Goal: Task Accomplishment & Management: Complete application form

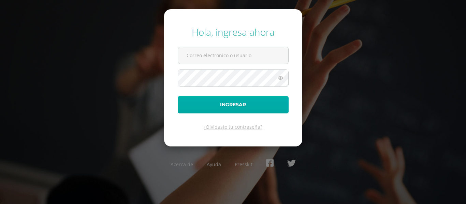
type input "[EMAIL_ADDRESS][DOMAIN_NAME]"
click at [236, 104] on button "Ingresar" at bounding box center [233, 104] width 111 height 17
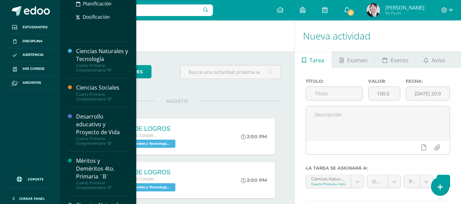
scroll to position [238, 0]
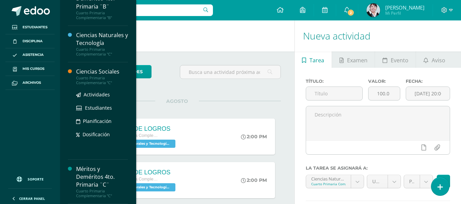
click at [101, 74] on div "Ciencias Sociales" at bounding box center [102, 72] width 52 height 8
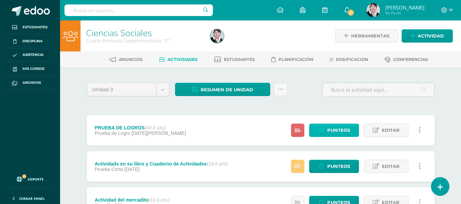
click at [340, 129] on span "Punteos" at bounding box center [338, 130] width 23 height 13
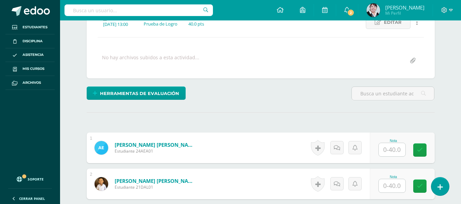
scroll to position [241, 0]
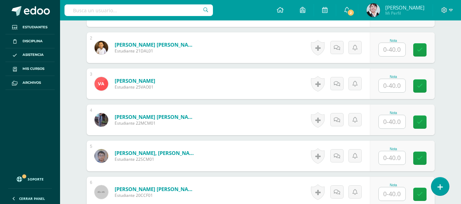
click at [396, 158] on input "text" at bounding box center [391, 157] width 27 height 13
type input "28"
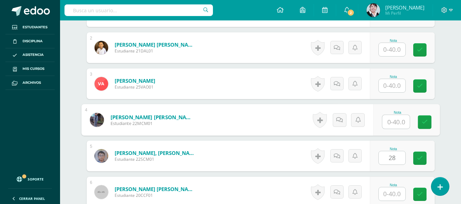
click at [397, 120] on input "text" at bounding box center [395, 122] width 27 height 14
type input "35"
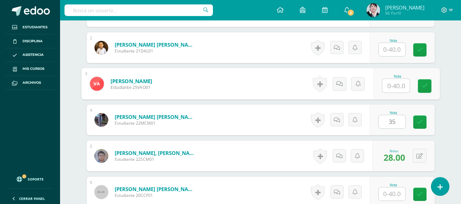
click at [395, 86] on input "text" at bounding box center [395, 86] width 27 height 14
type input "25"
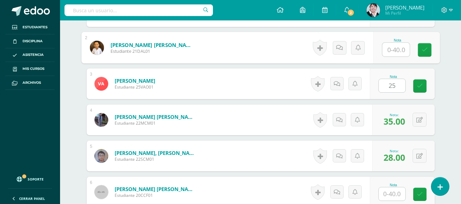
click at [393, 47] on input "text" at bounding box center [395, 50] width 27 height 14
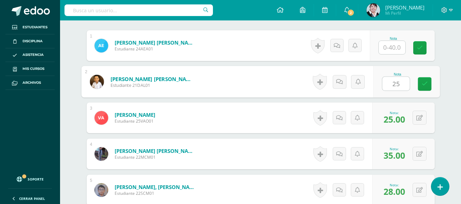
scroll to position [172, 0]
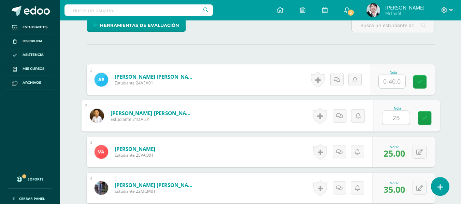
type input "25"
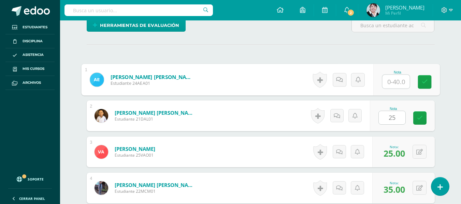
click at [394, 81] on input "text" at bounding box center [395, 82] width 27 height 14
type input "31"
click at [421, 83] on link at bounding box center [424, 82] width 14 height 14
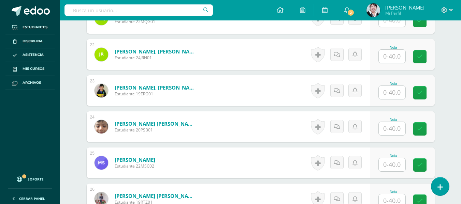
scroll to position [1093, 0]
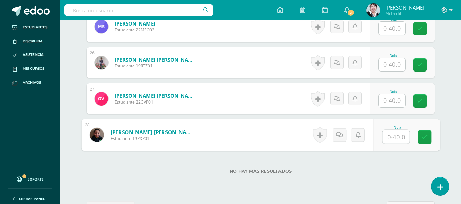
click at [396, 136] on input "text" at bounding box center [395, 137] width 27 height 14
type input "30"
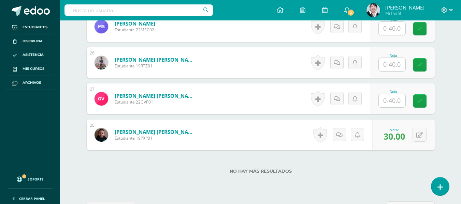
click at [399, 100] on input "text" at bounding box center [391, 100] width 27 height 13
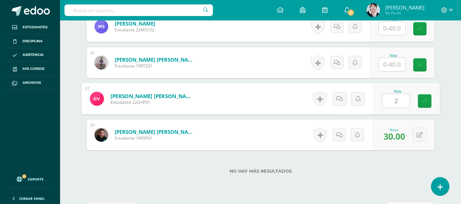
type input "28"
click at [426, 100] on icon at bounding box center [424, 101] width 6 height 6
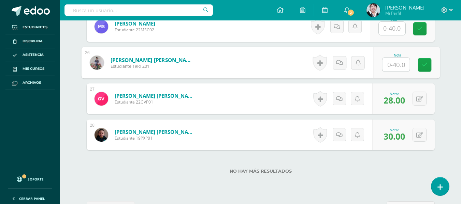
click at [397, 64] on input "text" at bounding box center [395, 65] width 27 height 14
type input "26"
click at [429, 64] on link at bounding box center [424, 65] width 14 height 14
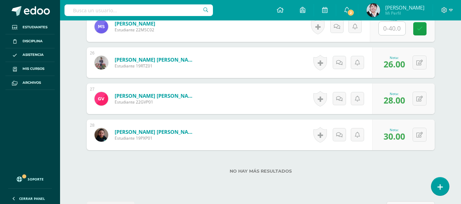
scroll to position [1025, 0]
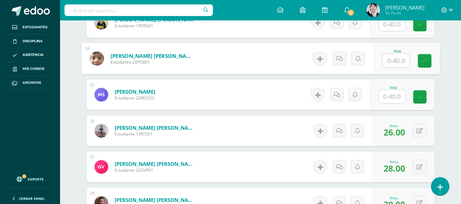
click at [394, 61] on input "text" at bounding box center [395, 61] width 27 height 14
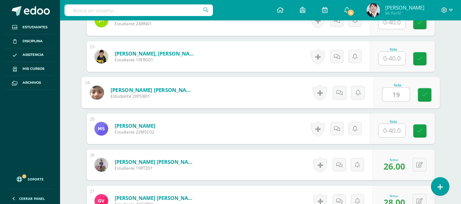
type input "19"
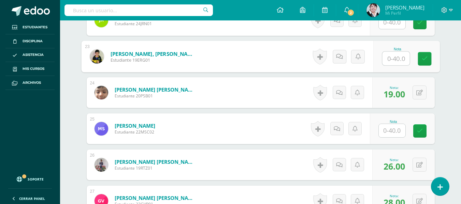
click at [394, 59] on input "text" at bounding box center [395, 59] width 27 height 14
type input "26"
click at [421, 57] on link at bounding box center [424, 59] width 14 height 14
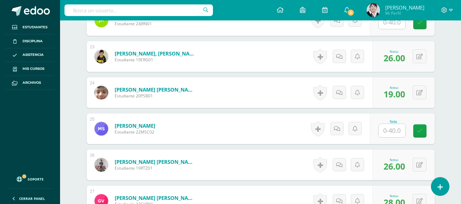
scroll to position [888, 0]
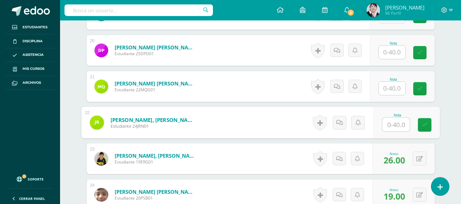
click at [398, 123] on input "text" at bounding box center [395, 125] width 27 height 14
type input "21"
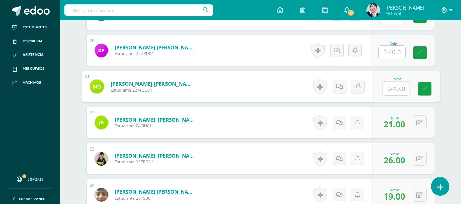
click at [397, 91] on input "text" at bounding box center [395, 89] width 27 height 14
type input "27"
click at [425, 87] on icon at bounding box center [424, 89] width 6 height 6
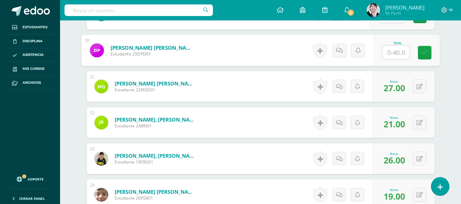
click at [398, 53] on input "text" at bounding box center [395, 53] width 27 height 14
type input "30"
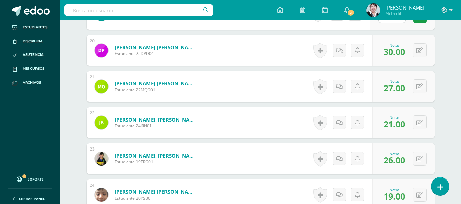
scroll to position [786, 0]
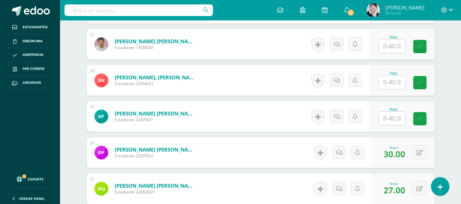
click at [395, 118] on input "text" at bounding box center [391, 118] width 27 height 13
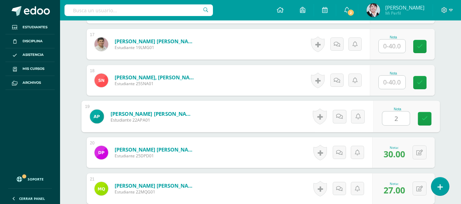
type input "29"
click at [425, 117] on icon at bounding box center [424, 119] width 6 height 6
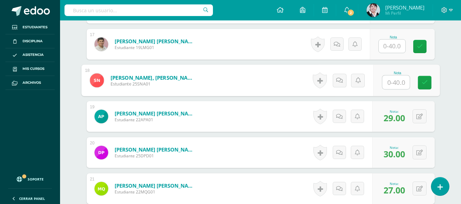
click at [393, 79] on input "text" at bounding box center [395, 83] width 27 height 14
type input "30"
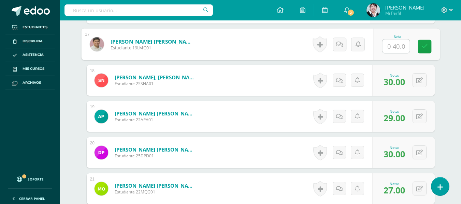
click at [394, 47] on input "text" at bounding box center [395, 47] width 27 height 14
type input "33"
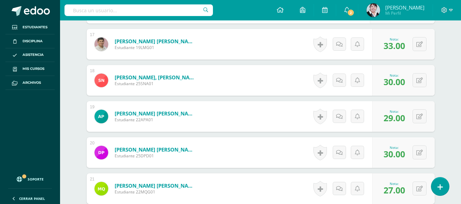
scroll to position [684, 0]
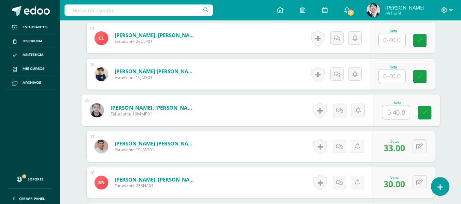
click at [397, 112] on input "text" at bounding box center [395, 113] width 27 height 14
type input "39"
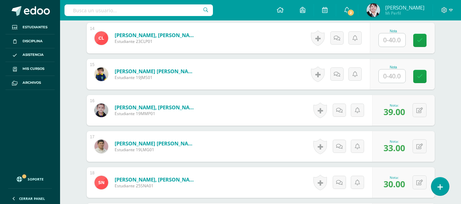
click at [395, 76] on input "text" at bounding box center [391, 76] width 27 height 13
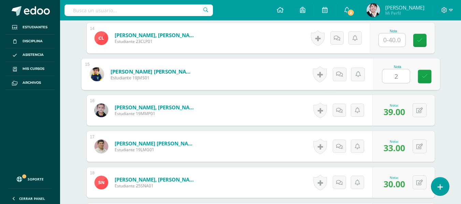
type input "23"
click at [422, 75] on icon at bounding box center [424, 77] width 6 height 6
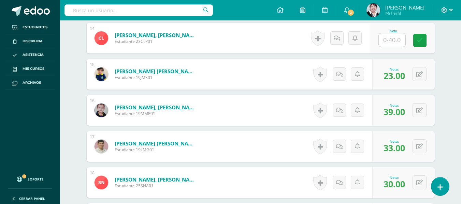
scroll to position [650, 0]
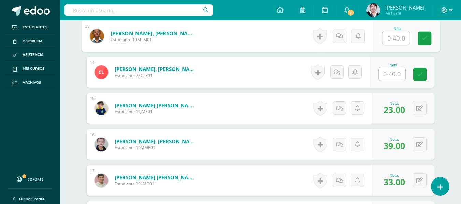
click at [397, 37] on input "text" at bounding box center [395, 38] width 27 height 14
type input "28"
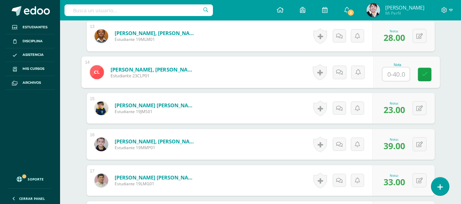
scroll to position [582, 0]
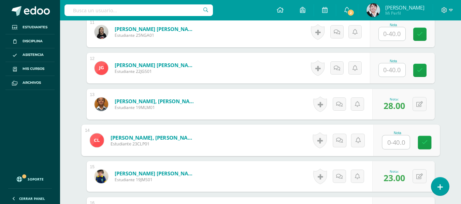
click at [394, 71] on input "text" at bounding box center [391, 69] width 27 height 13
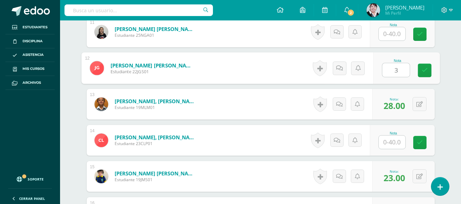
type input "33"
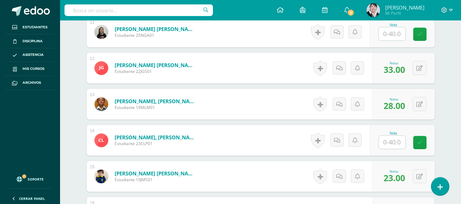
scroll to position [513, 0]
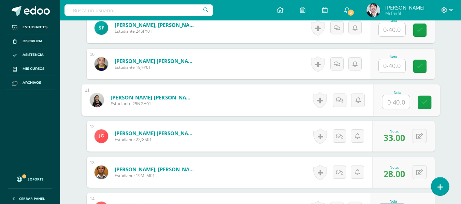
click at [398, 101] on input "text" at bounding box center [395, 102] width 27 height 14
type input "35"
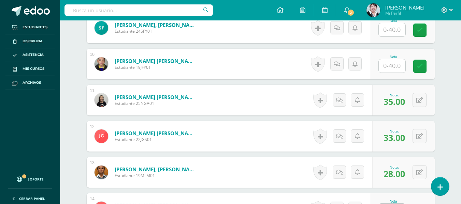
click at [394, 66] on input "text" at bounding box center [391, 65] width 27 height 13
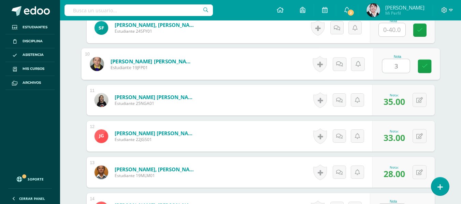
type input "34"
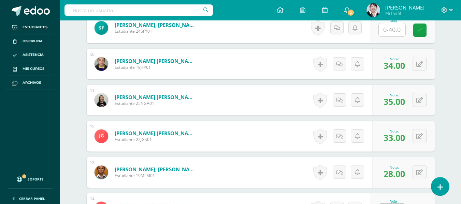
scroll to position [445, 0]
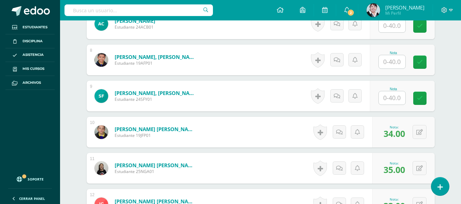
click at [395, 98] on input "text" at bounding box center [391, 97] width 27 height 13
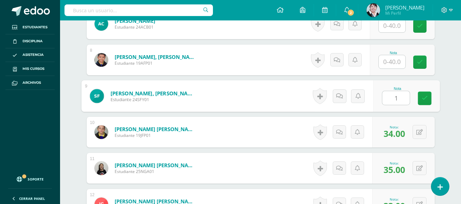
type input "16"
click at [427, 95] on icon at bounding box center [424, 98] width 6 height 6
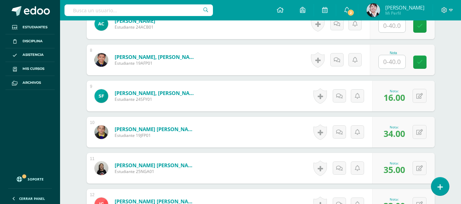
click at [396, 61] on input "text" at bounding box center [391, 61] width 27 height 13
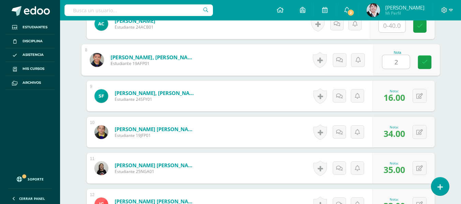
type input "25"
click at [428, 63] on link at bounding box center [424, 63] width 14 height 14
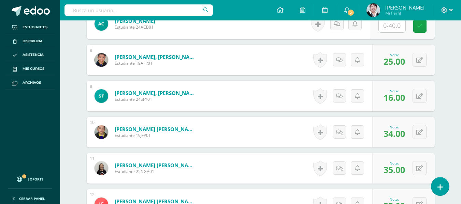
scroll to position [343, 0]
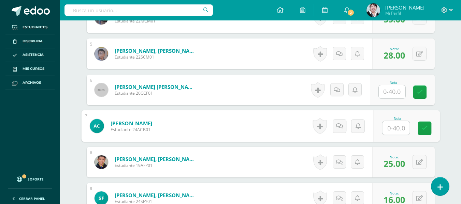
click at [392, 127] on input "text" at bounding box center [395, 128] width 27 height 14
type input "25"
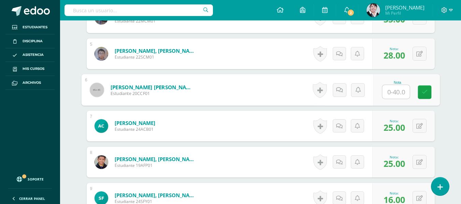
click at [396, 91] on input "text" at bounding box center [395, 92] width 27 height 14
type input "34"
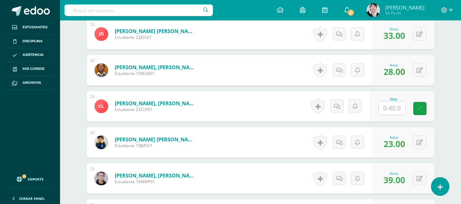
scroll to position [650, 0]
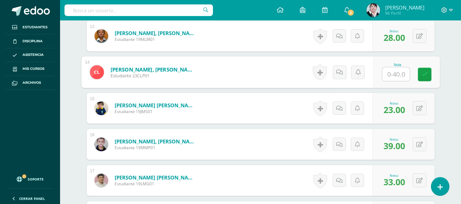
click at [397, 75] on input "text" at bounding box center [395, 74] width 27 height 14
type input "22"
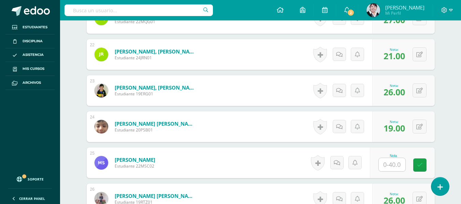
scroll to position [991, 0]
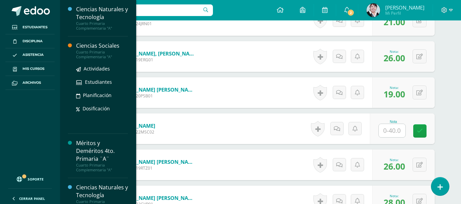
click at [92, 49] on div "Ciencias Sociales" at bounding box center [102, 46] width 52 height 8
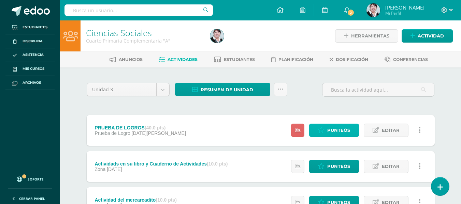
click at [339, 125] on span "Punteos" at bounding box center [338, 130] width 23 height 13
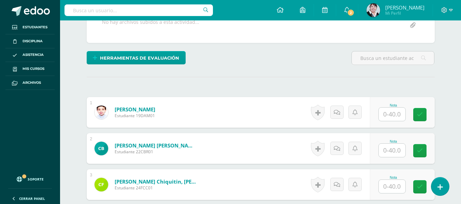
scroll to position [174, 0]
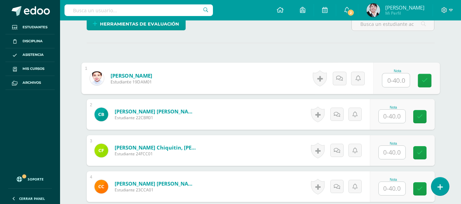
click at [394, 80] on input "text" at bounding box center [395, 81] width 27 height 14
type input "35"
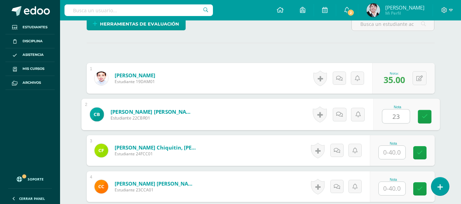
type input "23"
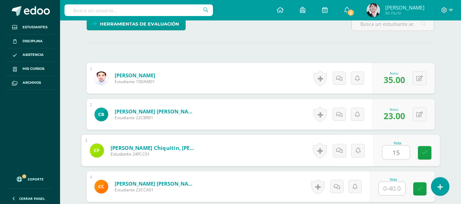
type input "15"
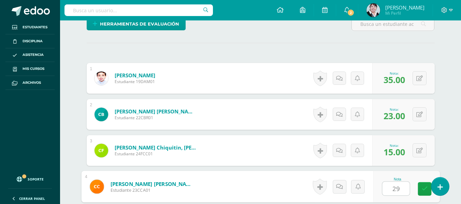
type input "29"
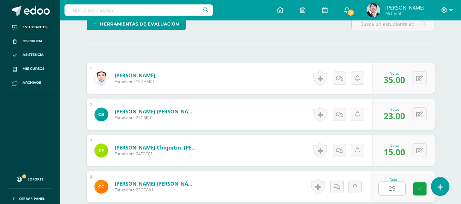
scroll to position [297, 0]
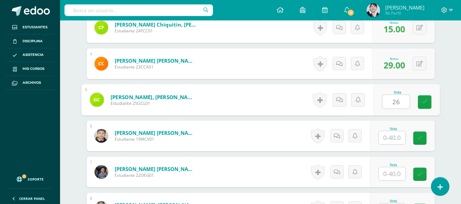
type input "26"
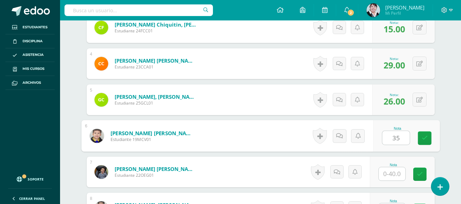
type input "35"
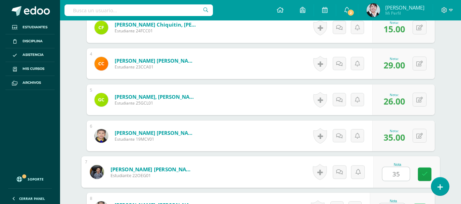
type input "35"
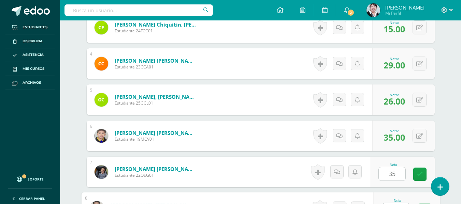
scroll to position [310, 0]
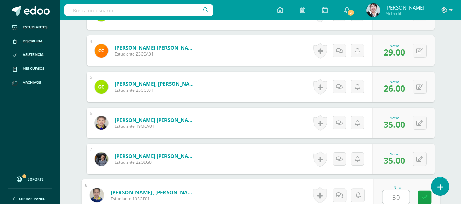
type input "30"
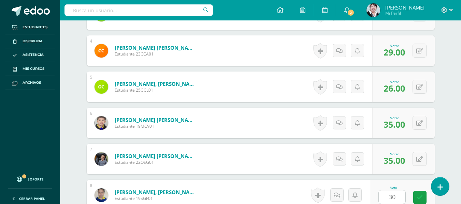
scroll to position [441, 0]
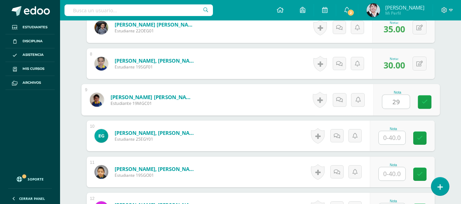
type input "29"
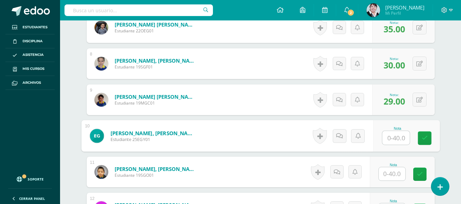
scroll to position [510, 0]
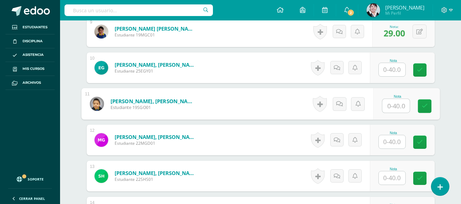
click at [394, 108] on input "text" at bounding box center [395, 106] width 27 height 14
type input "24"
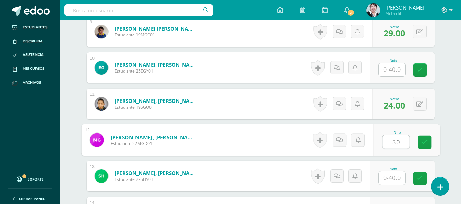
type input "30"
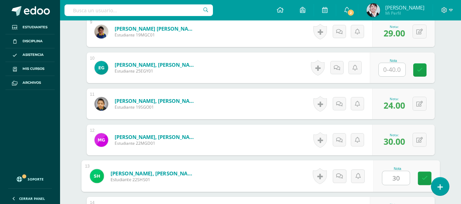
type input "30"
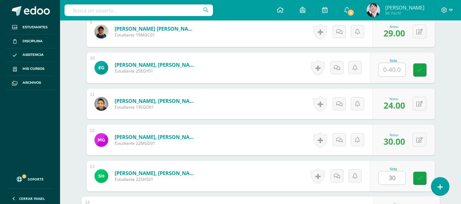
scroll to position [622, 0]
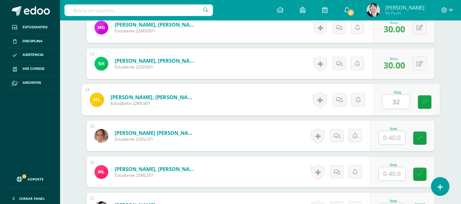
type input "32"
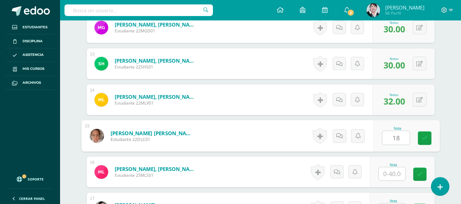
type input "18"
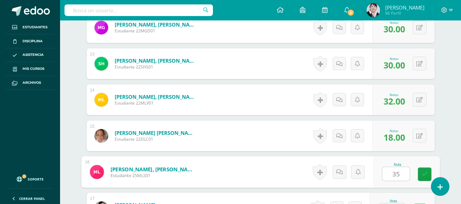
type input "35"
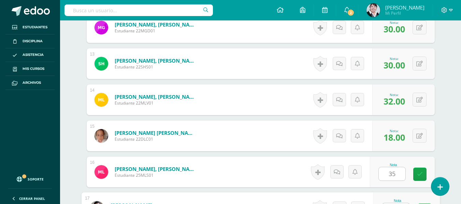
scroll to position [635, 0]
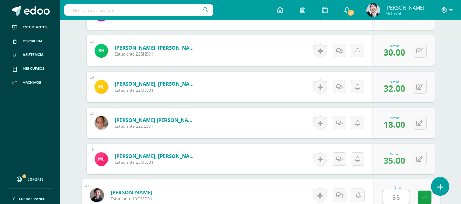
type input "36"
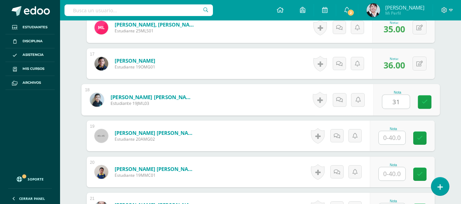
type input "31"
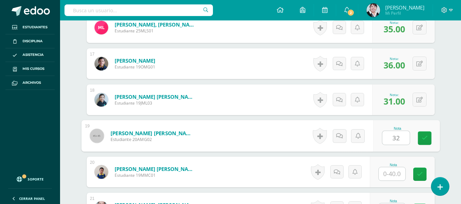
type input "32"
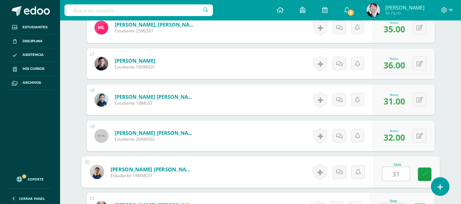
type input "31"
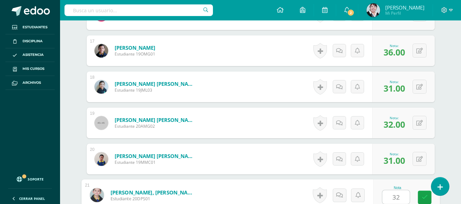
type input "32"
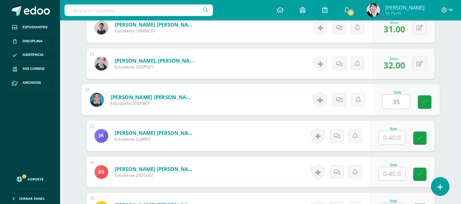
type input "35"
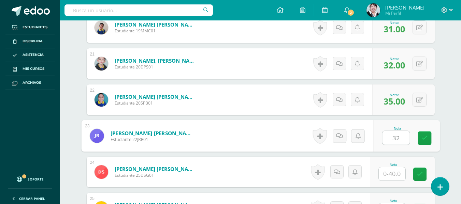
type input "32"
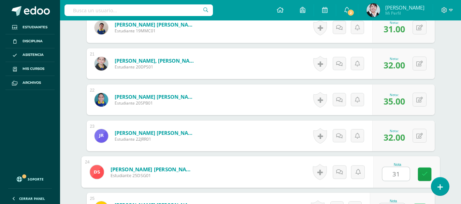
type input "31"
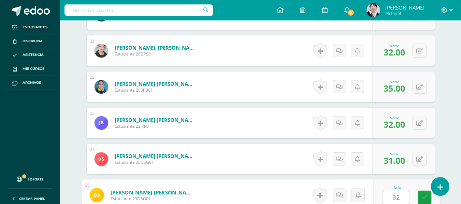
type input "32"
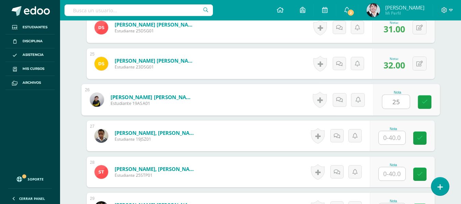
type input "25"
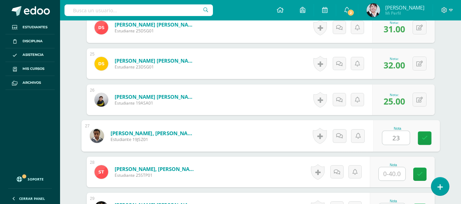
type input "23"
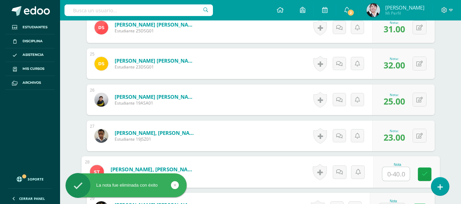
click at [401, 175] on input "text" at bounding box center [395, 174] width 27 height 14
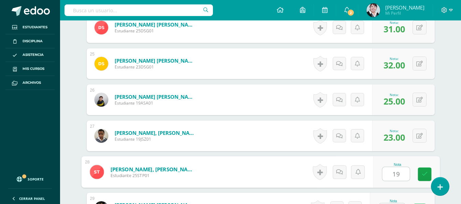
type input "19"
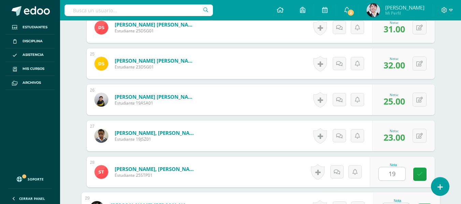
scroll to position [1069, 0]
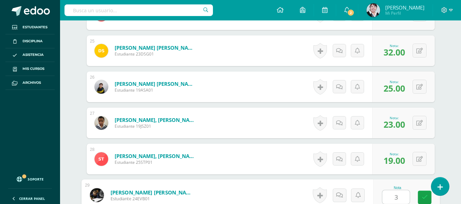
type input "36"
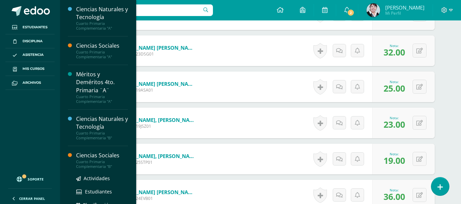
click at [98, 155] on div "Ciencias Sociales" at bounding box center [102, 156] width 52 height 8
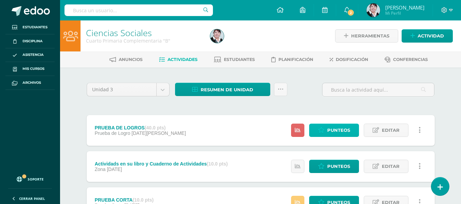
click at [345, 130] on span "Punteos" at bounding box center [338, 130] width 23 height 13
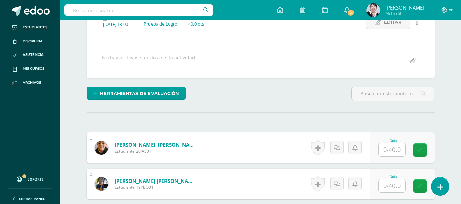
scroll to position [207, 0]
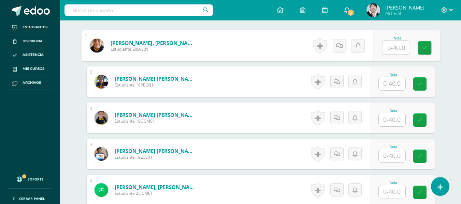
click at [394, 48] on input "text" at bounding box center [395, 48] width 27 height 14
type input "32"
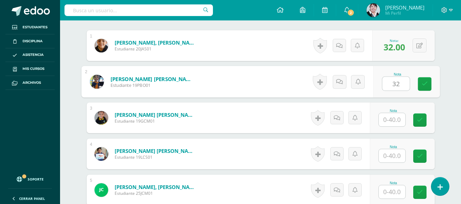
type input "32"
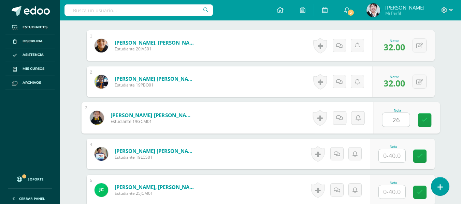
type input "26"
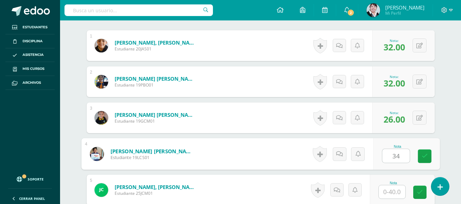
type input "34"
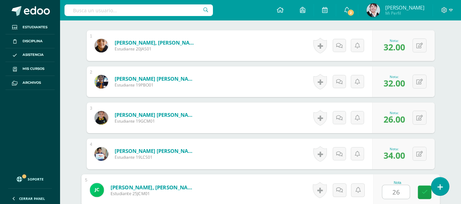
type input "26"
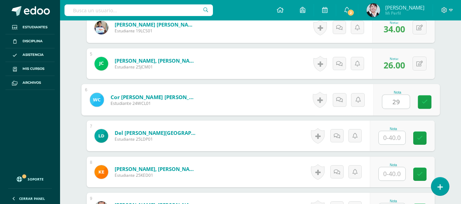
type input "29"
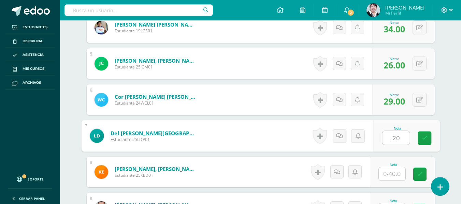
type input "20"
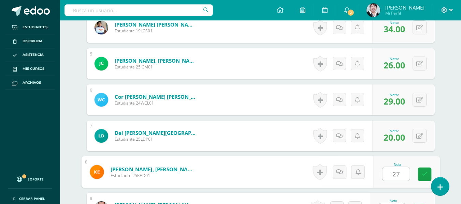
type input "27"
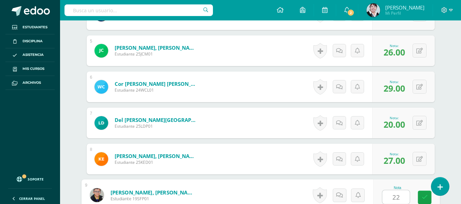
type input "22"
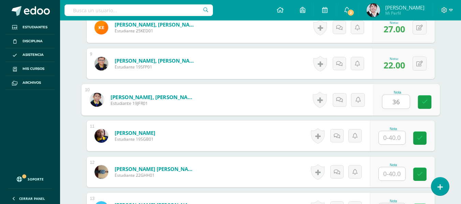
type input "36"
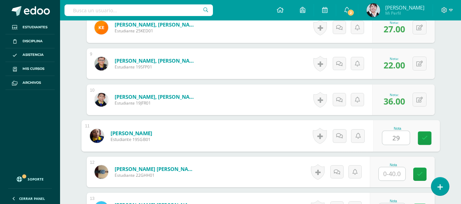
type input "29"
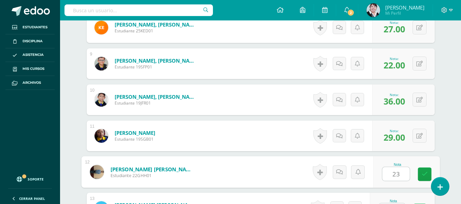
type input "23"
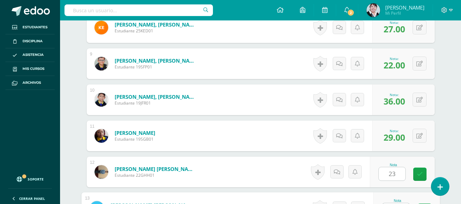
scroll to position [491, 0]
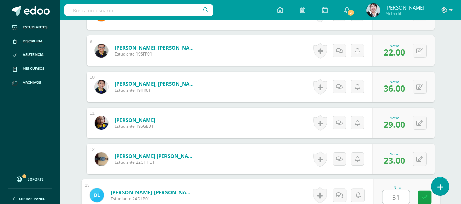
type input "31"
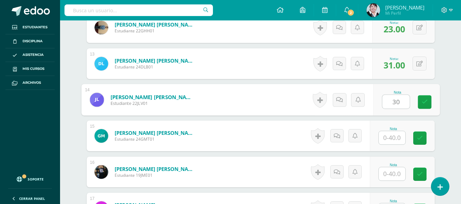
type input "30"
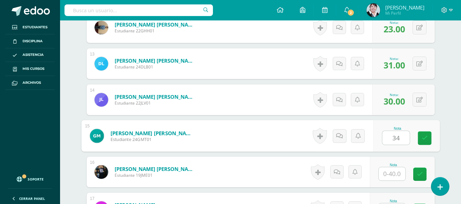
type input "34"
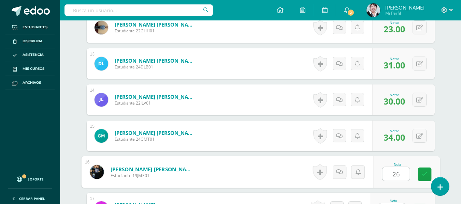
type input "26"
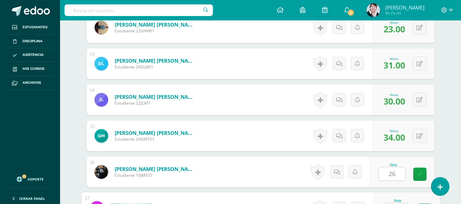
scroll to position [635, 0]
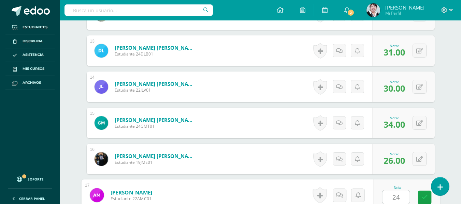
type input "24"
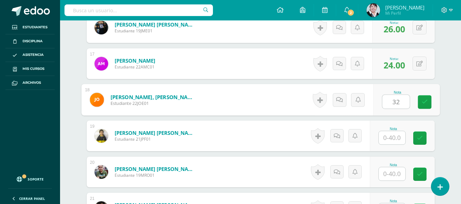
type input "32"
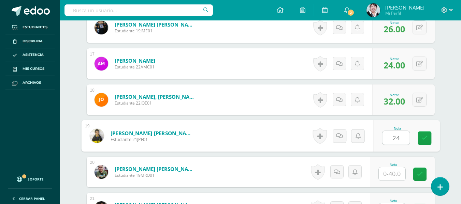
type input "24"
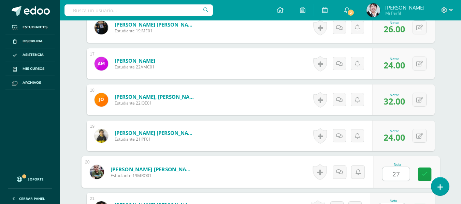
type input "27"
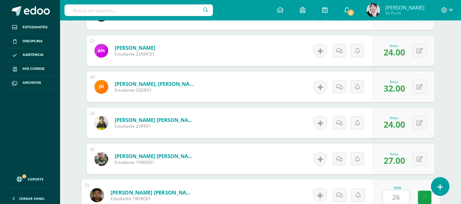
type input "26"
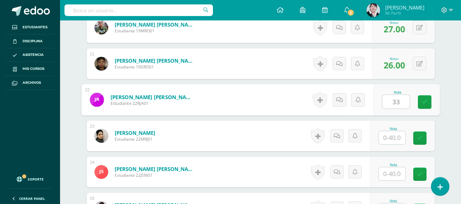
type input "33"
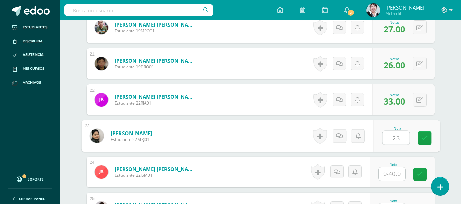
type input "23"
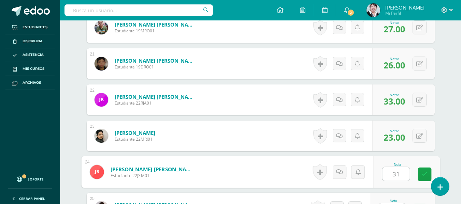
type input "31"
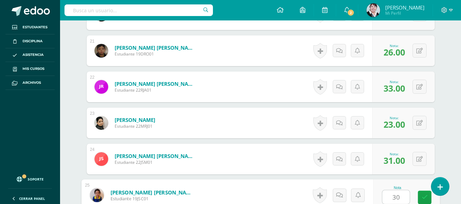
type input "30"
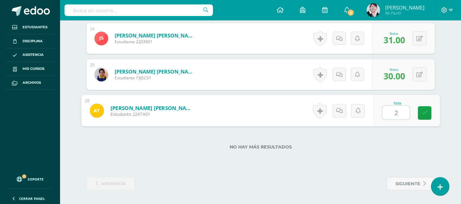
type input "29"
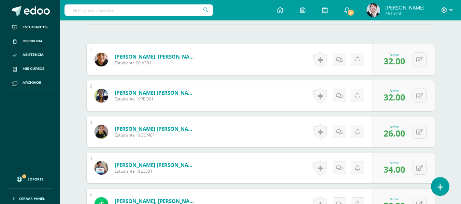
scroll to position [0, 0]
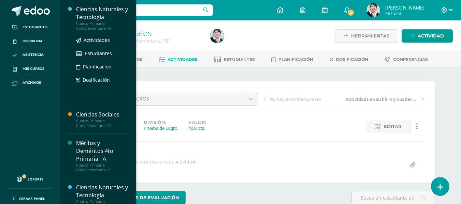
click at [93, 12] on div "Ciencias Naturales y Tecnología" at bounding box center [102, 13] width 52 height 16
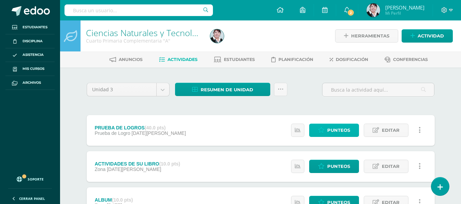
click at [340, 129] on span "Punteos" at bounding box center [338, 130] width 23 height 13
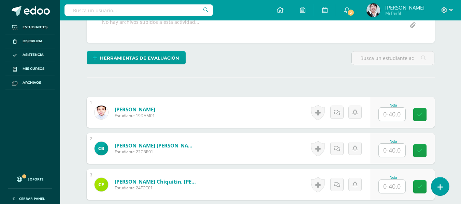
scroll to position [174, 0]
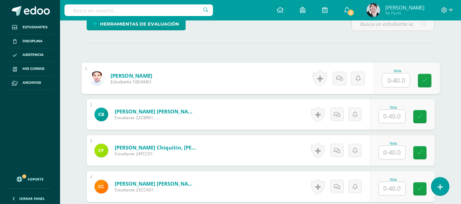
click at [395, 79] on input "text" at bounding box center [395, 81] width 27 height 14
type input "40"
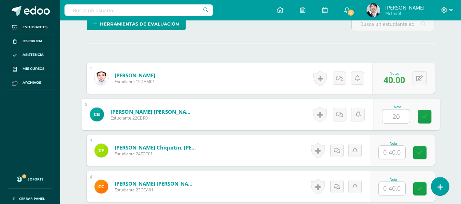
type input "20"
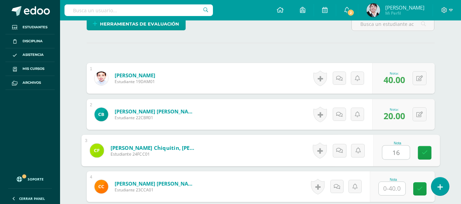
type input "16"
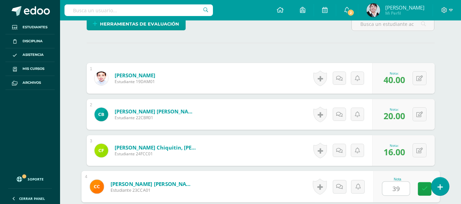
type input "39"
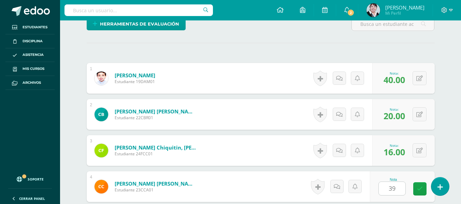
scroll to position [297, 0]
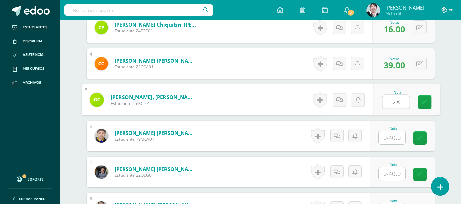
type input "28"
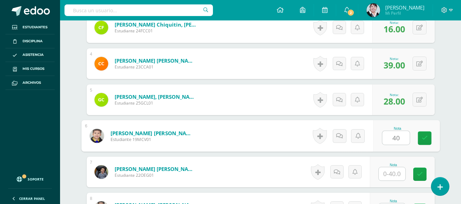
type input "40"
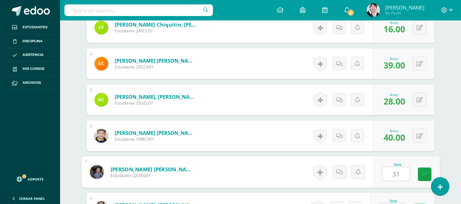
type input "31"
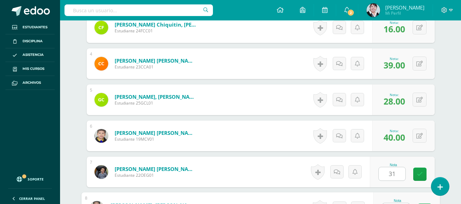
scroll to position [310, 0]
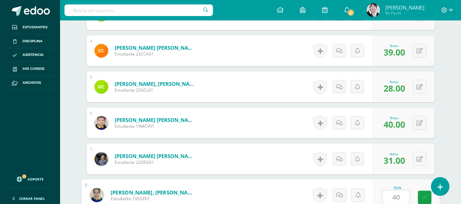
type input "40"
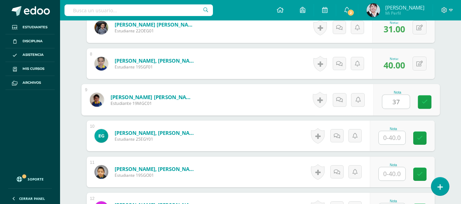
type input "37"
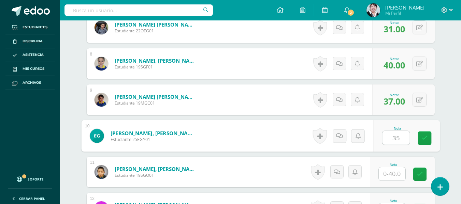
type input "35"
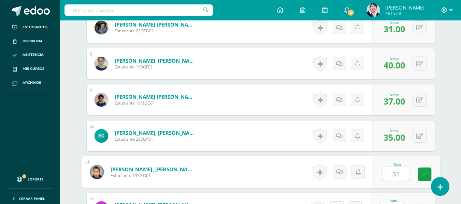
type input "31"
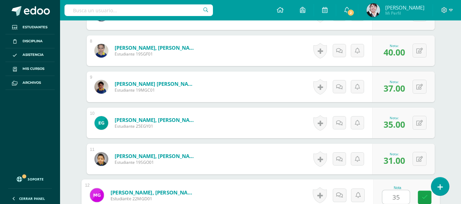
type input "35"
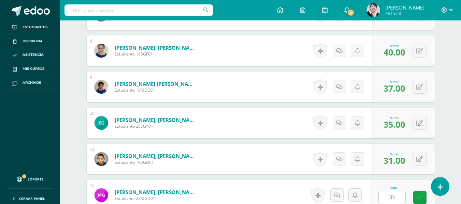
scroll to position [586, 0]
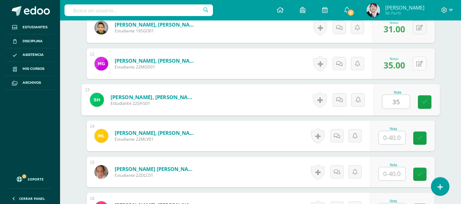
type input "35"
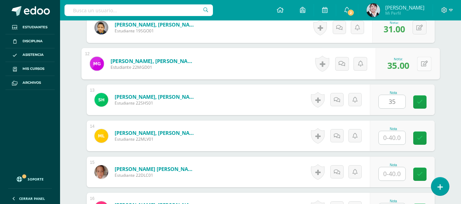
click at [420, 64] on button at bounding box center [424, 64] width 14 height 14
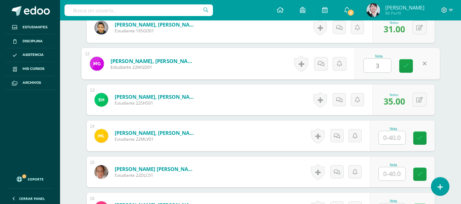
type input "31"
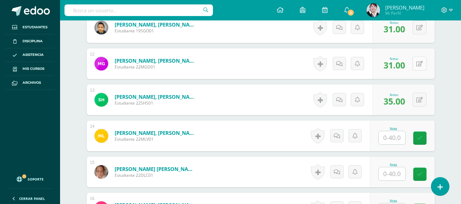
scroll to position [552, 0]
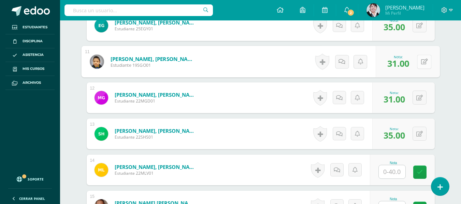
click at [422, 59] on button at bounding box center [424, 62] width 14 height 14
type input "35"
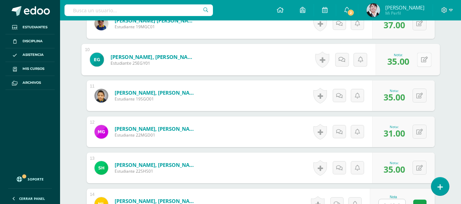
click at [417, 59] on button at bounding box center [424, 59] width 14 height 14
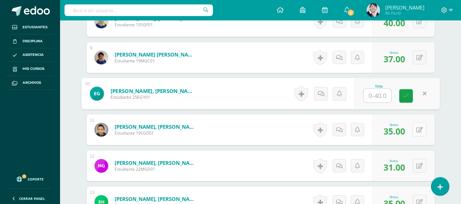
scroll to position [620, 0]
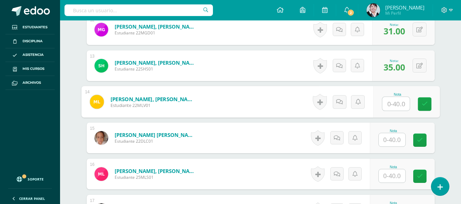
click at [395, 102] on input "text" at bounding box center [395, 104] width 27 height 14
type input "36"
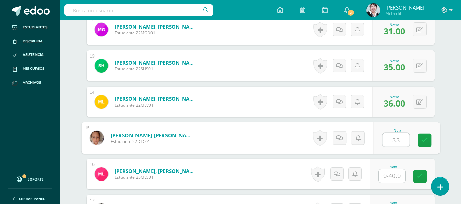
type input "33"
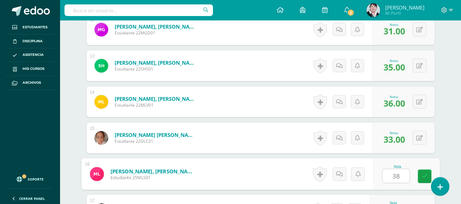
type input "38"
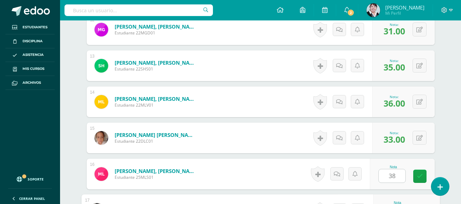
scroll to position [731, 0]
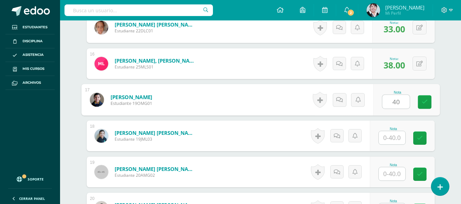
type input "40"
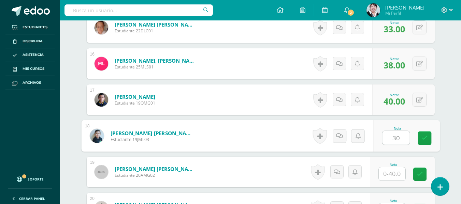
type input "30"
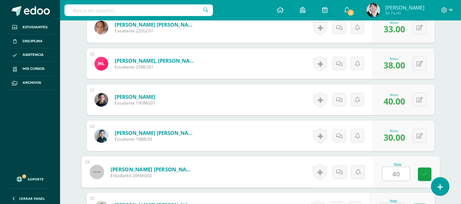
type input "40"
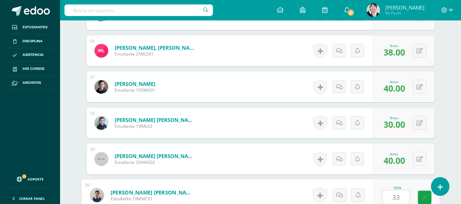
type input "33"
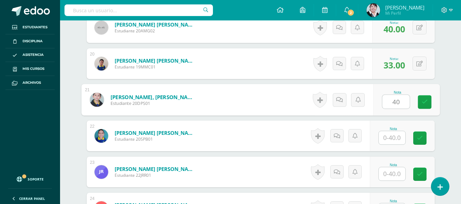
type input "40"
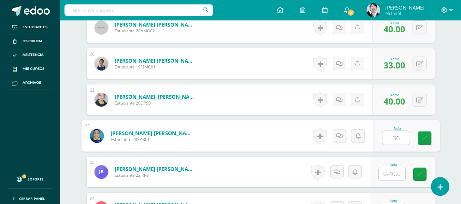
type input "36"
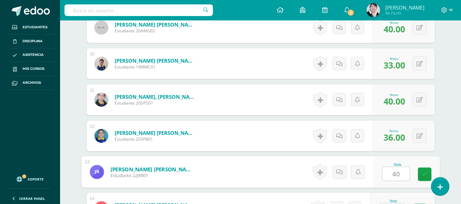
type input "40"
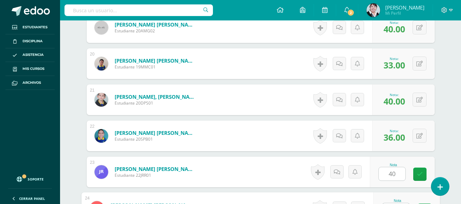
scroll to position [888, 0]
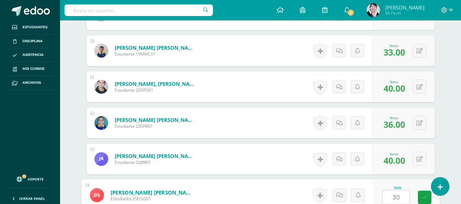
type input "30"
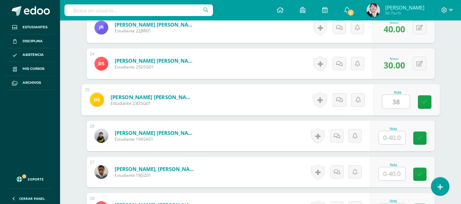
type input "38"
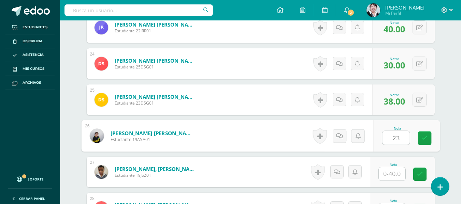
type input "23"
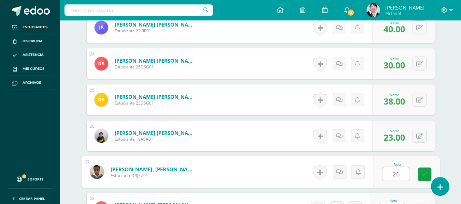
type input "26"
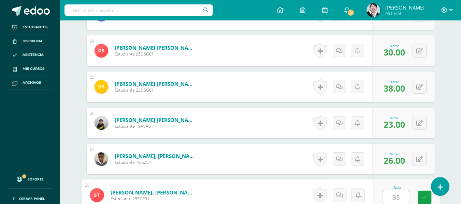
type input "35"
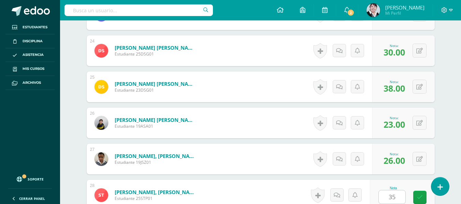
scroll to position [1153, 0]
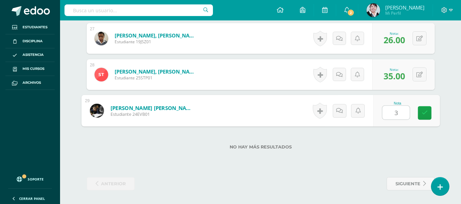
type input "38"
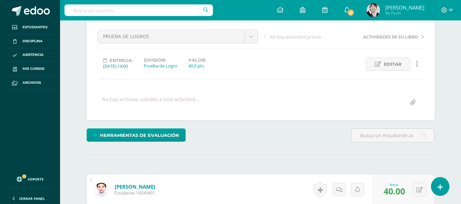
scroll to position [0, 0]
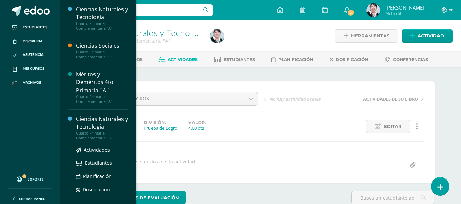
click at [99, 118] on div "Ciencias Naturales y Tecnología" at bounding box center [102, 123] width 52 height 16
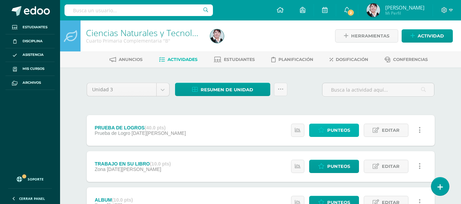
click at [339, 130] on span "Punteos" at bounding box center [338, 130] width 23 height 13
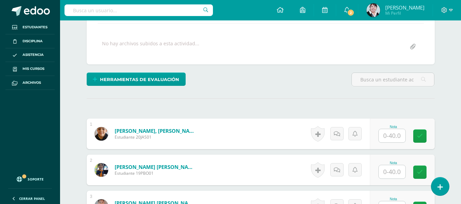
scroll to position [186, 0]
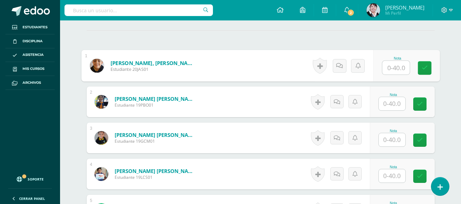
click at [391, 64] on input "text" at bounding box center [395, 68] width 27 height 14
type input "40"
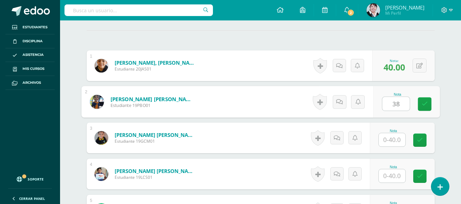
type input "38"
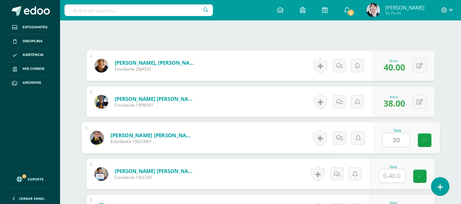
type input "30"
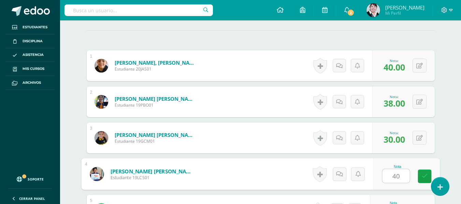
type input "40"
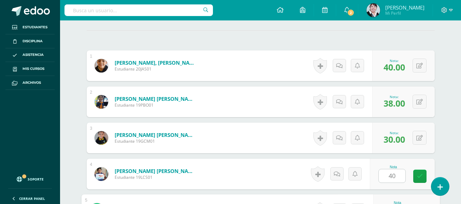
scroll to position [297, 0]
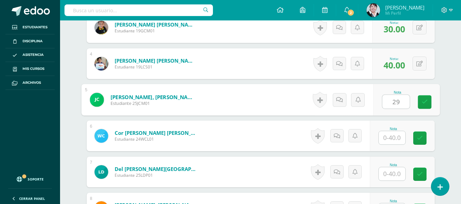
type input "29"
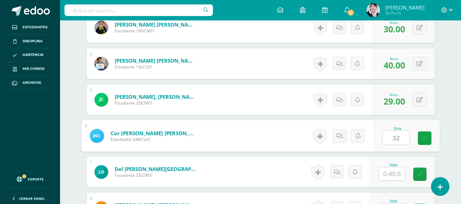
type input "32"
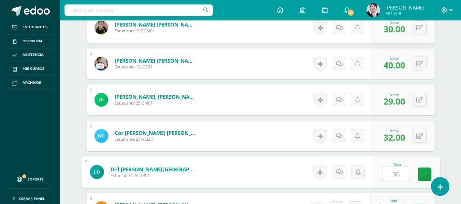
type input "36"
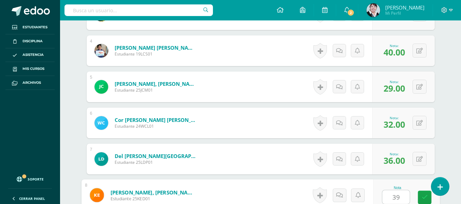
type input "39"
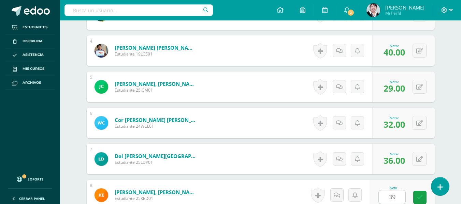
scroll to position [441, 0]
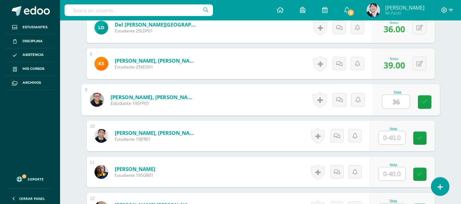
type input "36"
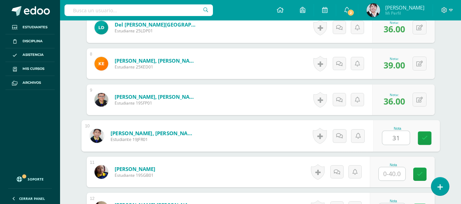
type input "31"
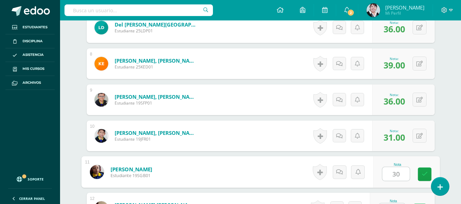
type input "30"
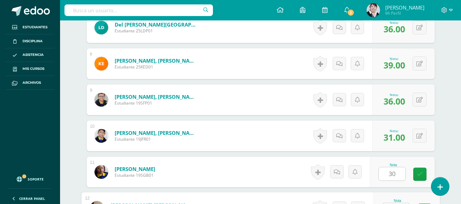
scroll to position [454, 0]
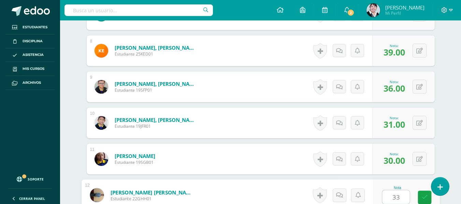
type input "33"
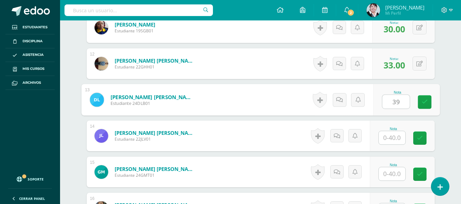
type input "39"
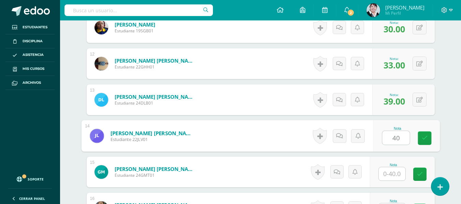
type input "40"
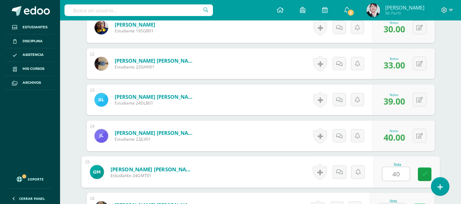
type input "40"
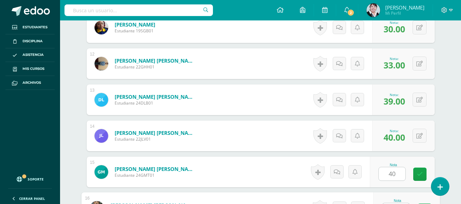
scroll to position [599, 0]
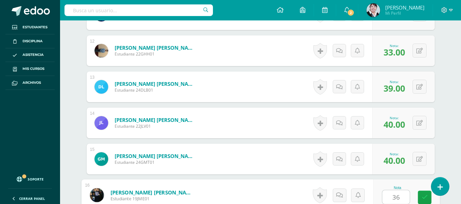
type input "36"
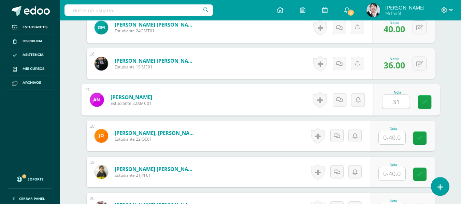
type input "31"
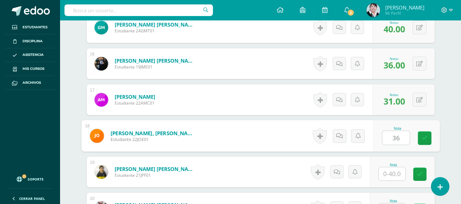
type input "36"
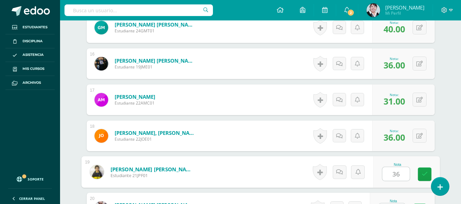
type input "36"
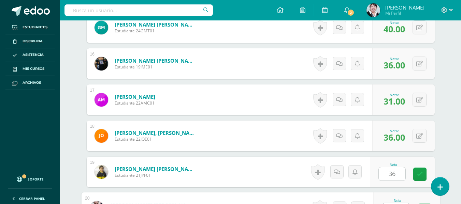
scroll to position [743, 0]
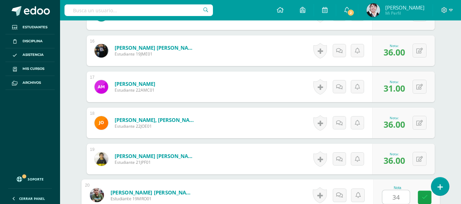
type input "34"
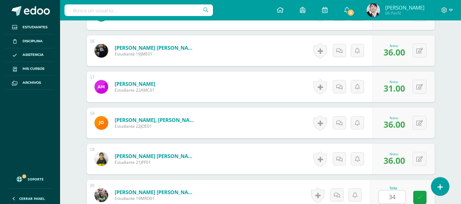
scroll to position [875, 0]
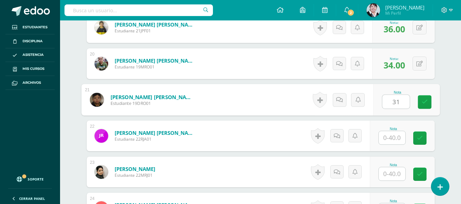
type input "31"
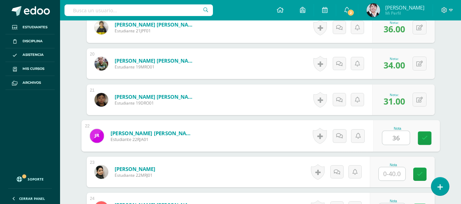
type input "36"
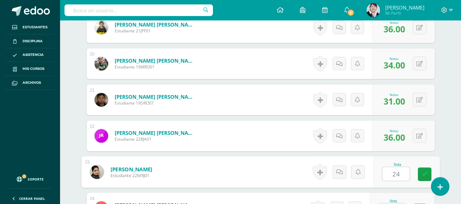
type input "24"
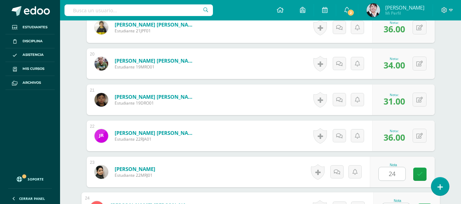
scroll to position [888, 0]
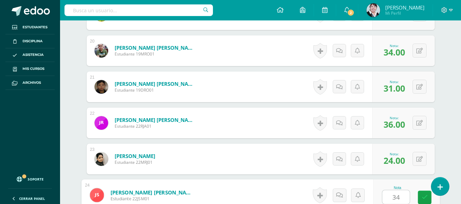
type input "34"
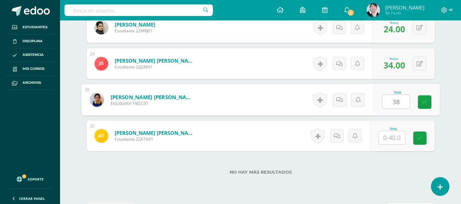
type input "38"
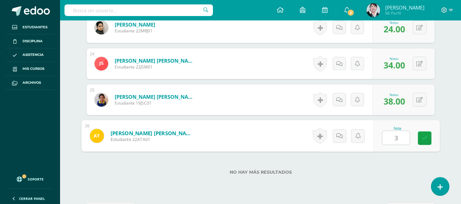
type input "39"
